Goal: Understand process/instructions: Learn how to perform a task or action

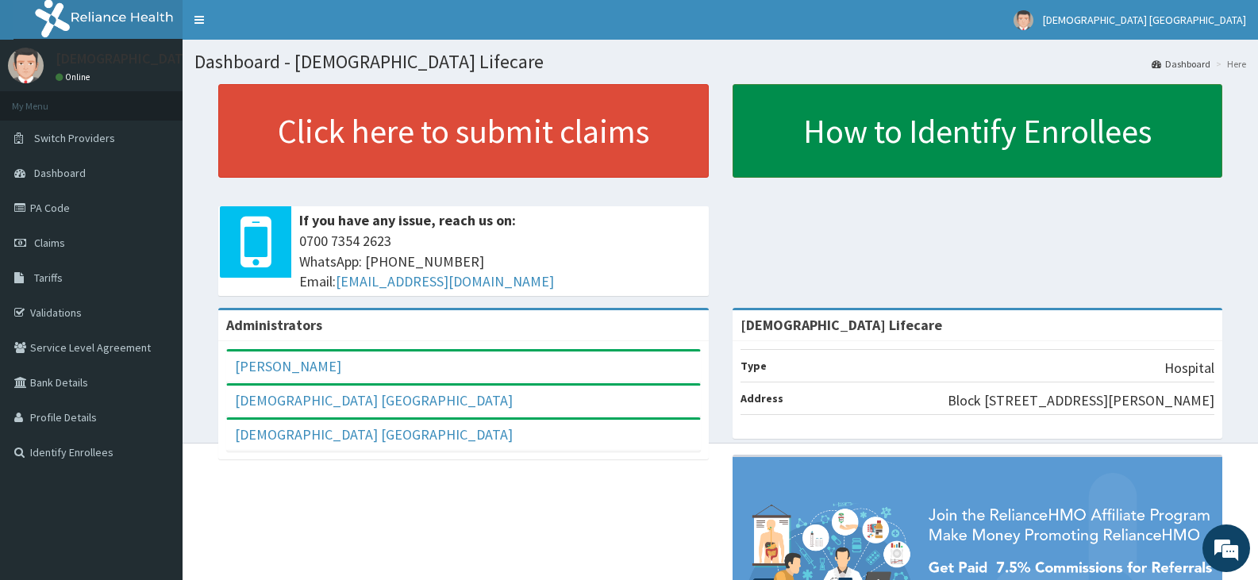
click at [933, 134] on link "How to Identify Enrollees" at bounding box center [978, 131] width 491 height 94
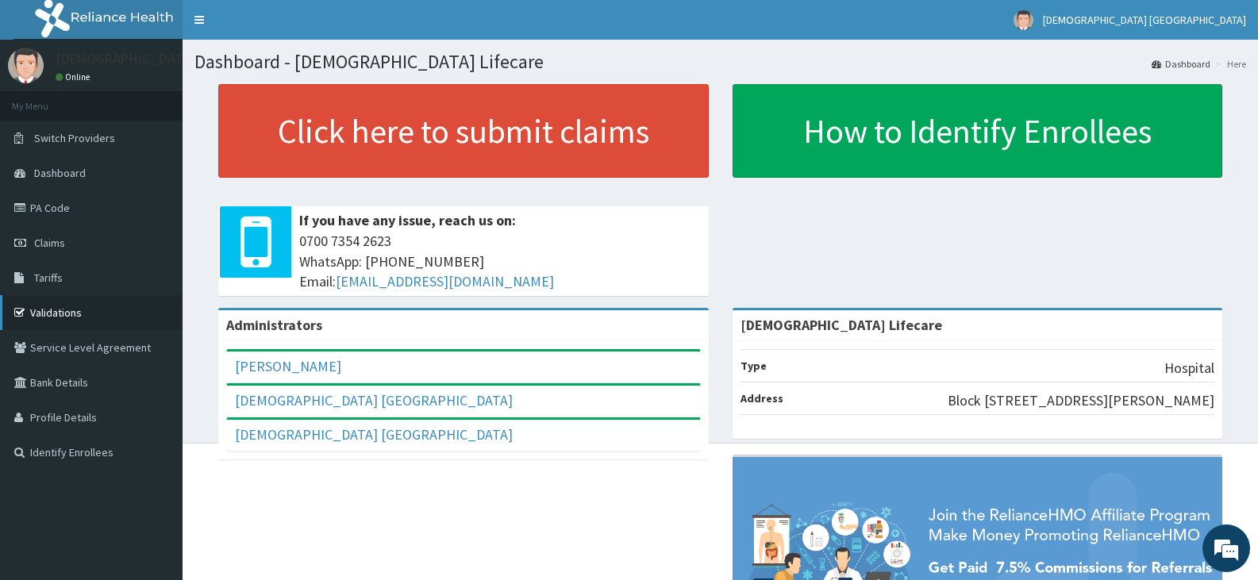
click at [97, 315] on link "Validations" at bounding box center [91, 312] width 183 height 35
